Goal: Task Accomplishment & Management: Manage account settings

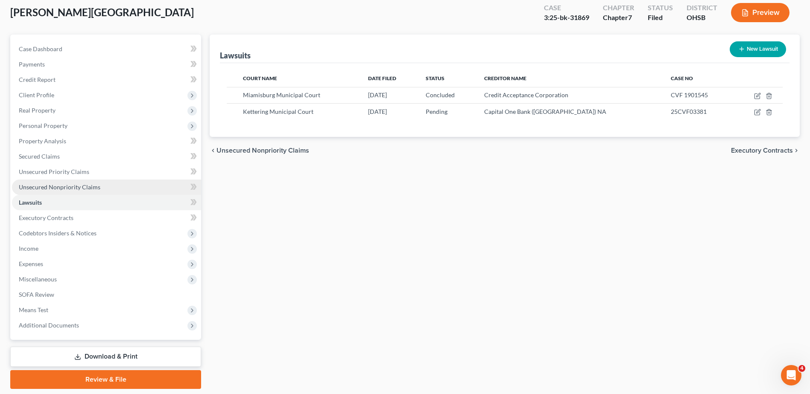
scroll to position [75, 0]
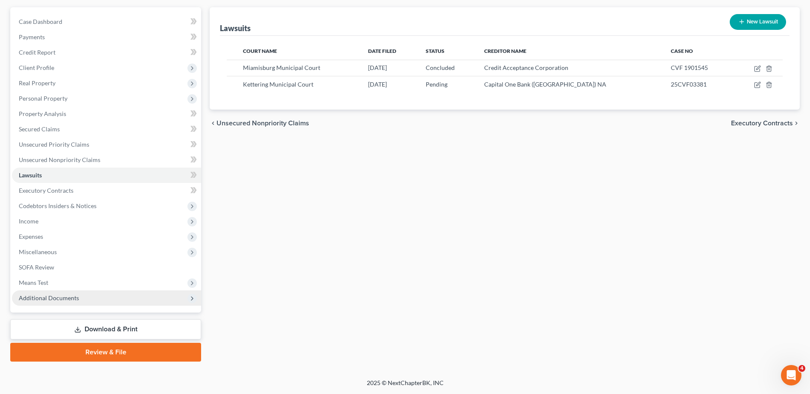
click at [65, 301] on span "Additional Documents" at bounding box center [49, 298] width 60 height 7
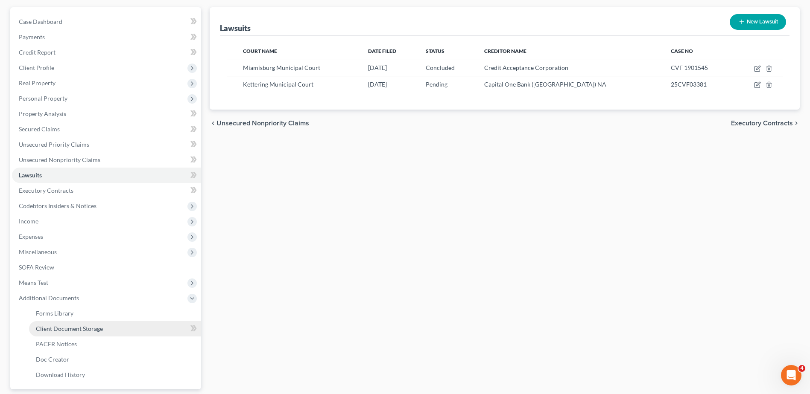
click at [67, 326] on span "Client Document Storage" at bounding box center [69, 328] width 67 height 7
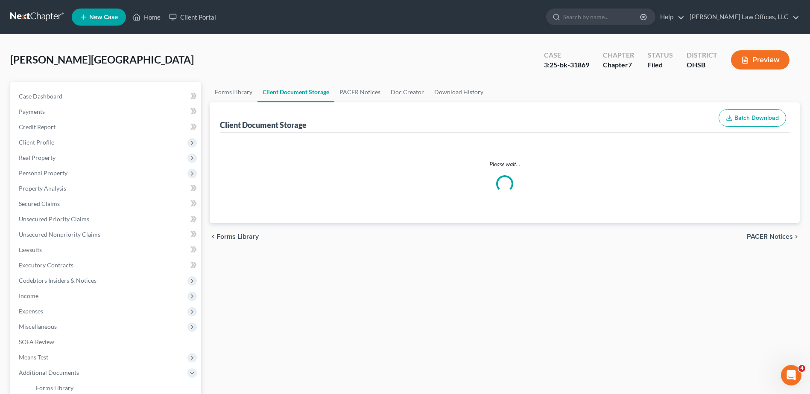
select select "7"
select select "37"
select select "52"
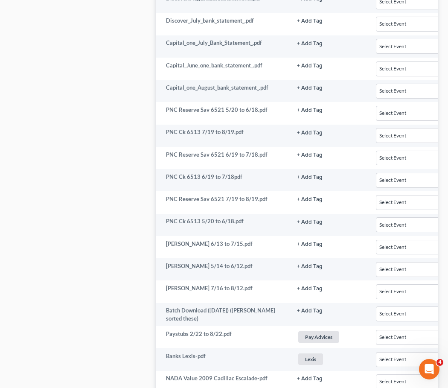
scroll to position [128, 0]
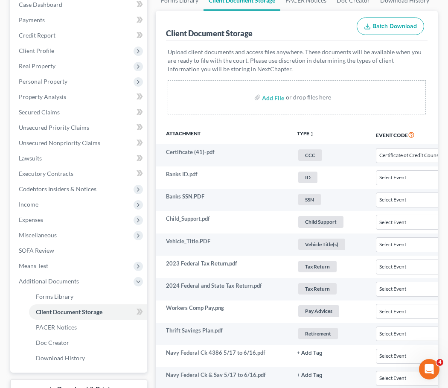
select select "7"
select select "37"
select select "52"
select select "7"
select select "37"
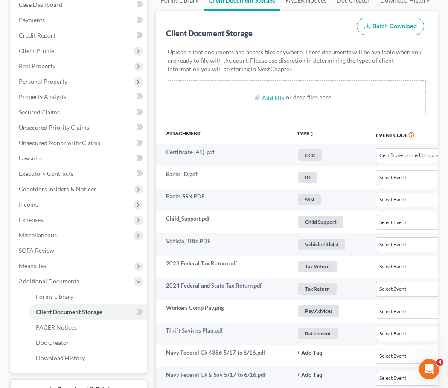
select select "52"
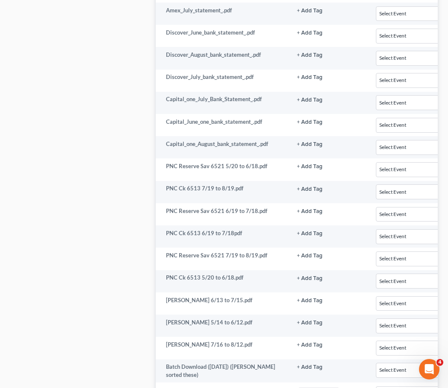
scroll to position [1298, 0]
